Goal: Task Accomplishment & Management: Manage account settings

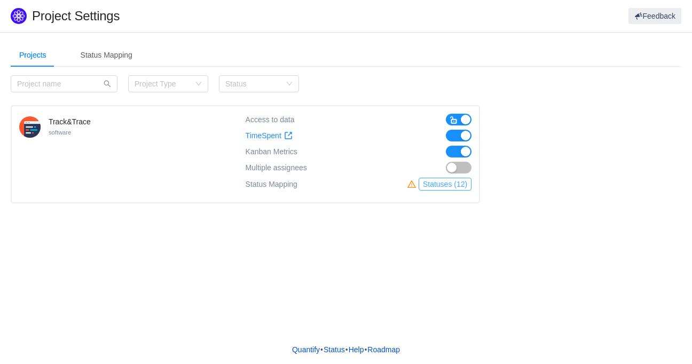
click at [455, 185] on button "Statuses (12)" at bounding box center [445, 184] width 53 height 13
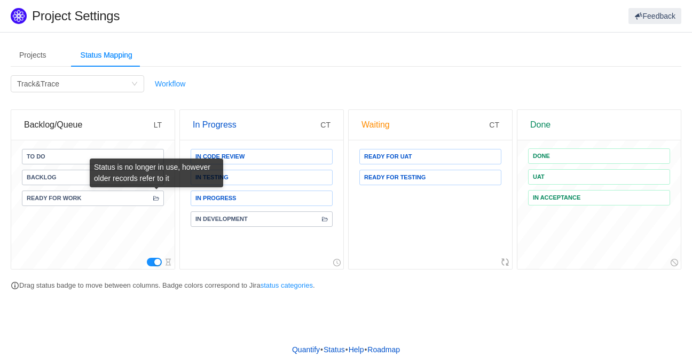
click at [156, 198] on icon "icon: folder-open" at bounding box center [156, 199] width 6 height 6
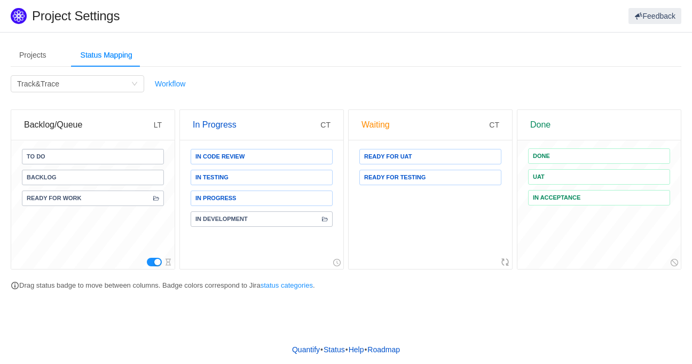
click at [158, 263] on button "button" at bounding box center [154, 262] width 15 height 9
click at [31, 58] on div "Projects" at bounding box center [33, 55] width 44 height 24
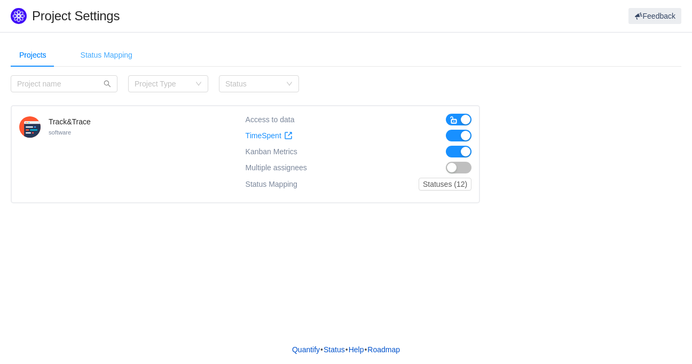
click at [116, 60] on div "Status Mapping" at bounding box center [106, 55] width 69 height 24
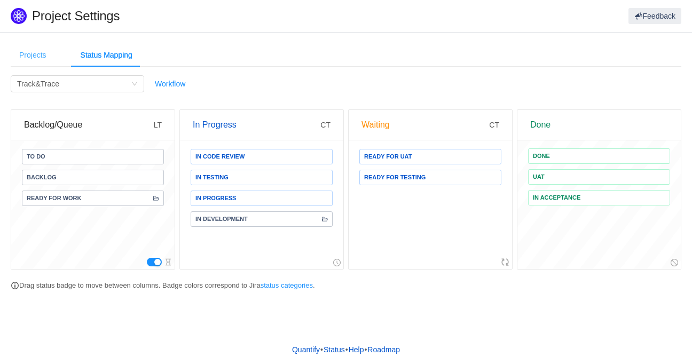
click at [45, 52] on div "Projects" at bounding box center [33, 55] width 44 height 24
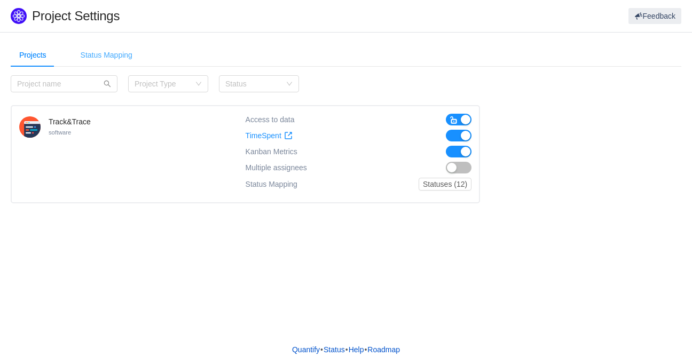
click at [103, 59] on div "Status Mapping" at bounding box center [106, 55] width 69 height 24
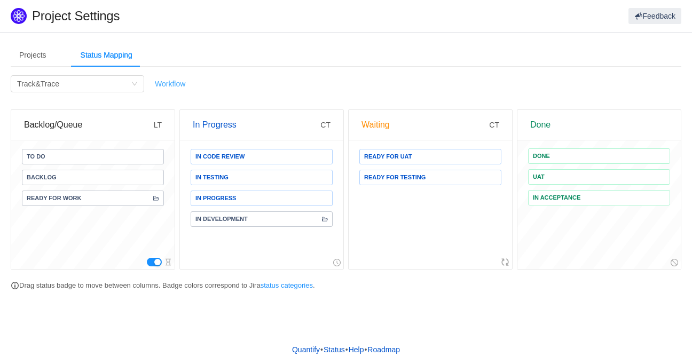
click at [173, 82] on link "Workflow" at bounding box center [170, 84] width 30 height 9
click at [30, 57] on div "Projects" at bounding box center [33, 55] width 44 height 24
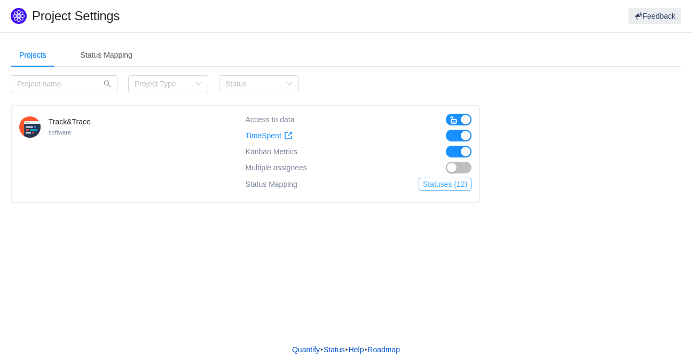
click at [453, 182] on button "Statuses (12)" at bounding box center [445, 184] width 53 height 13
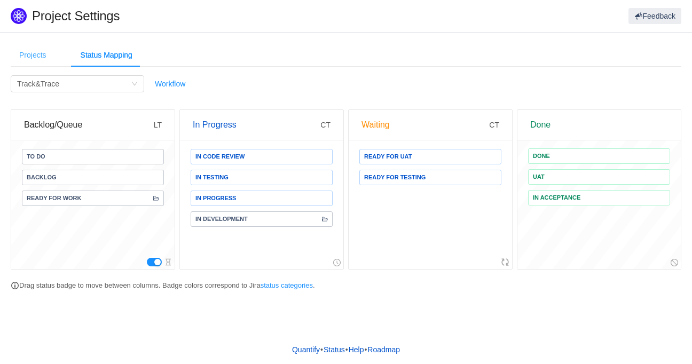
click at [25, 52] on div "Projects" at bounding box center [33, 55] width 44 height 24
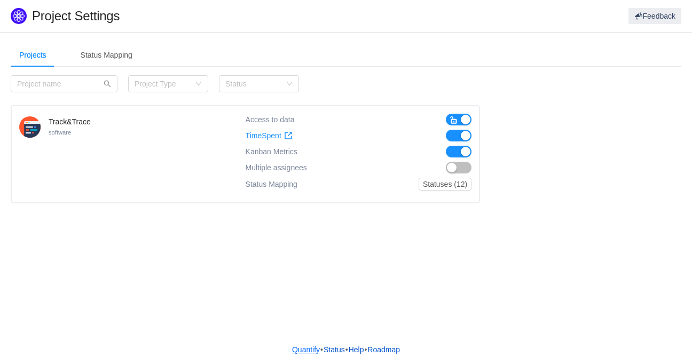
click at [295, 347] on link "Quantify" at bounding box center [306, 350] width 29 height 16
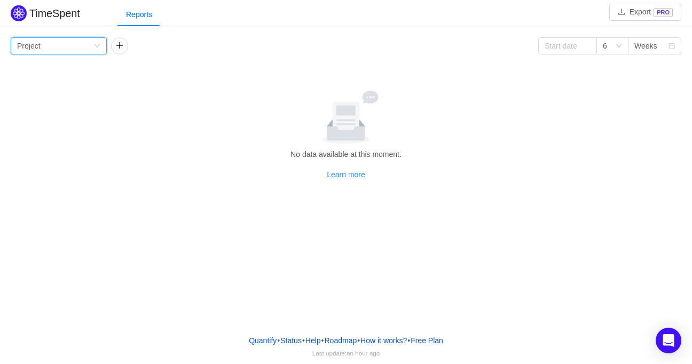
click at [95, 50] on div "Group by Project" at bounding box center [59, 45] width 96 height 17
click at [121, 45] on button "button" at bounding box center [119, 45] width 17 height 17
click at [70, 45] on div "Group by Project" at bounding box center [55, 46] width 76 height 16
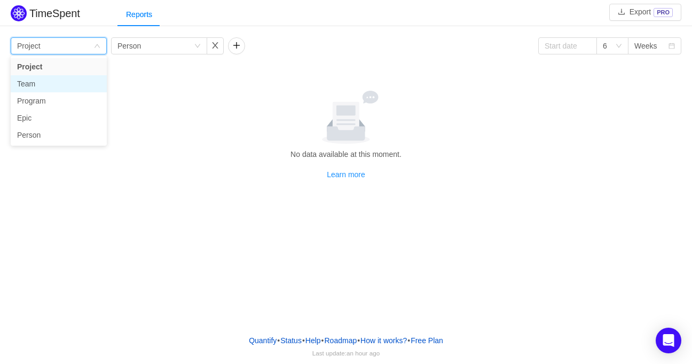
click at [57, 84] on li "Team" at bounding box center [59, 83] width 96 height 17
click at [96, 51] on div "Group by Team" at bounding box center [59, 45] width 96 height 17
click at [73, 67] on li "Project" at bounding box center [59, 66] width 96 height 17
click at [338, 174] on link "Learn more" at bounding box center [346, 174] width 38 height 9
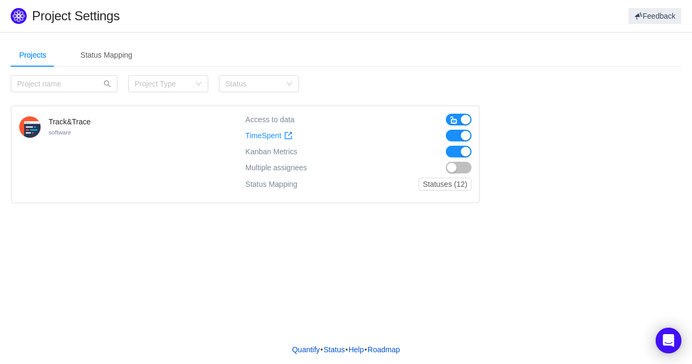
click at [461, 168] on button "button" at bounding box center [459, 168] width 26 height 12
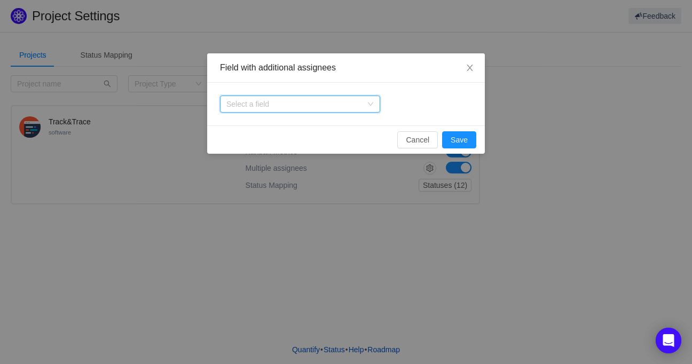
click at [372, 103] on icon "icon: down" at bounding box center [370, 105] width 5 height 4
click at [372, 103] on icon "icon: down" at bounding box center [371, 104] width 6 height 6
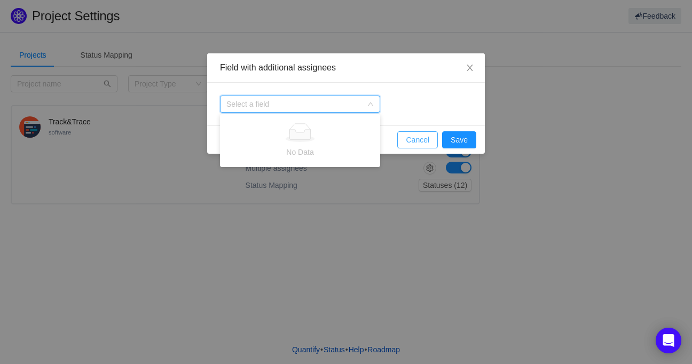
click at [434, 136] on button "Cancel" at bounding box center [418, 139] width 41 height 17
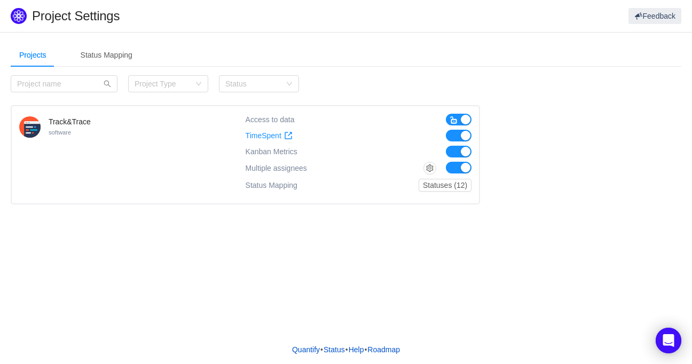
click at [459, 167] on button "button" at bounding box center [459, 168] width 26 height 12
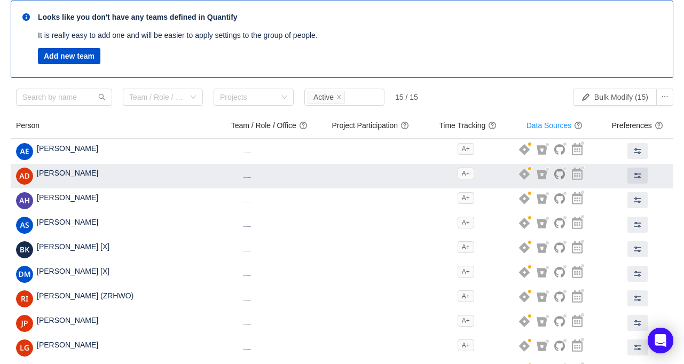
scroll to position [139, 0]
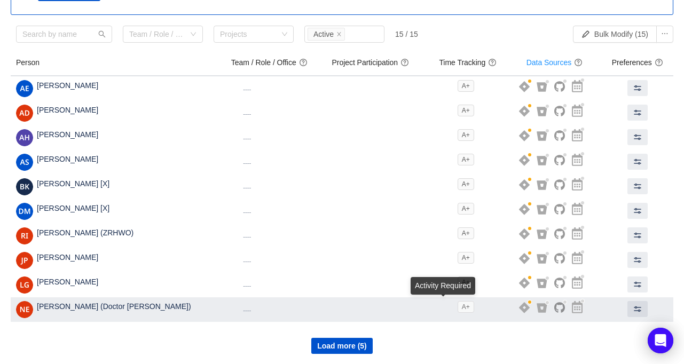
click at [458, 308] on span "A+" at bounding box center [466, 307] width 17 height 12
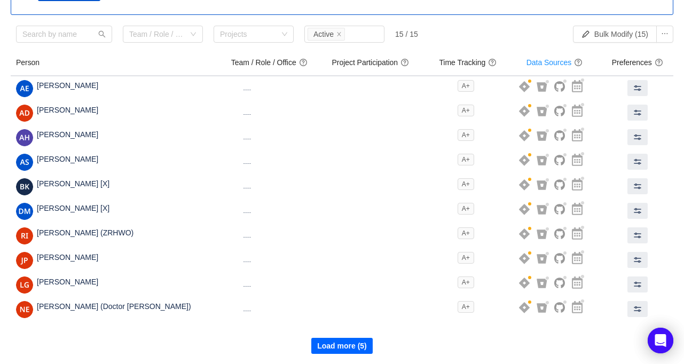
click at [344, 342] on button "Load more (5)" at bounding box center [341, 346] width 61 height 16
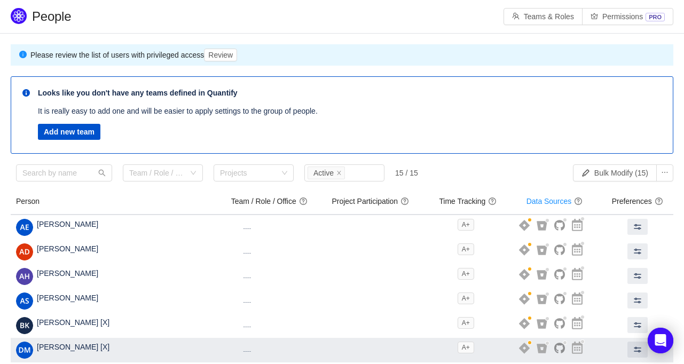
scroll to position [45, 0]
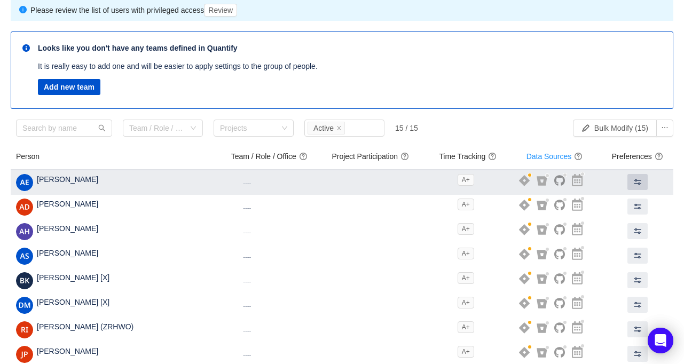
click at [639, 181] on button at bounding box center [638, 182] width 20 height 16
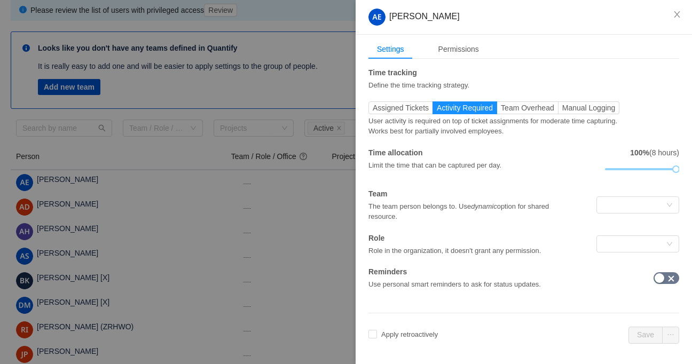
click at [122, 159] on div at bounding box center [346, 182] width 692 height 364
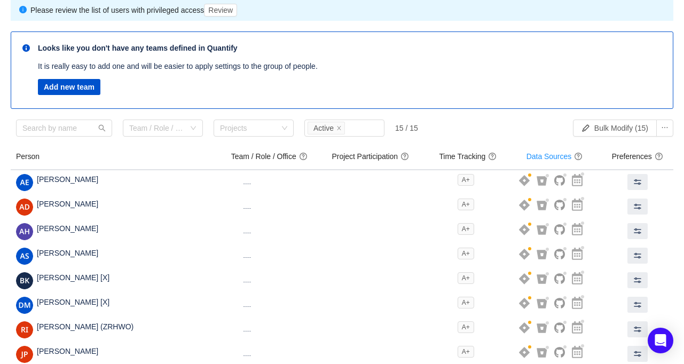
scroll to position [0, 0]
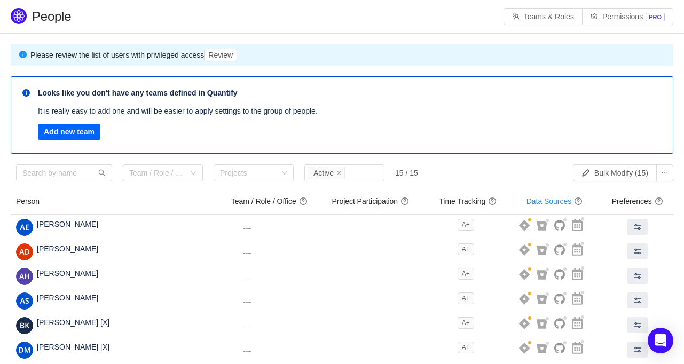
click at [77, 133] on button "Add new team" at bounding box center [69, 132] width 63 height 16
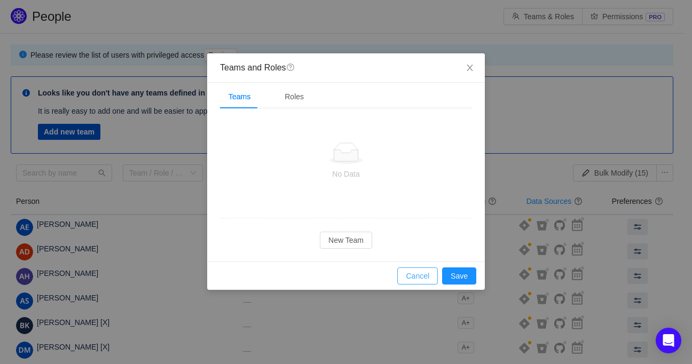
click at [422, 276] on button "Cancel" at bounding box center [418, 276] width 41 height 17
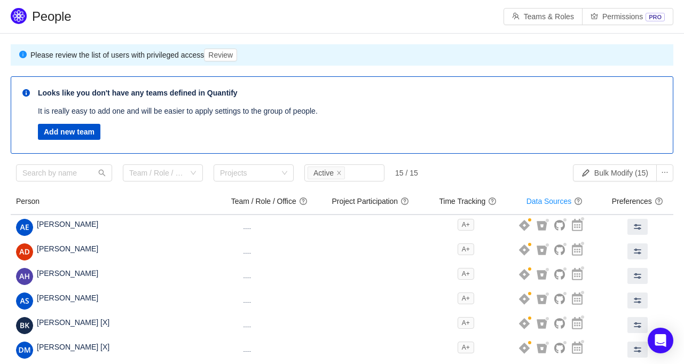
click at [162, 174] on body "People Teams & Roles Permissions PRO Please review the list of users with privi…" at bounding box center [342, 182] width 684 height 364
click at [162, 174] on div "Team / Role / Office" at bounding box center [157, 173] width 56 height 11
click at [162, 174] on input at bounding box center [159, 173] width 60 height 16
